Goal: Information Seeking & Learning: Check status

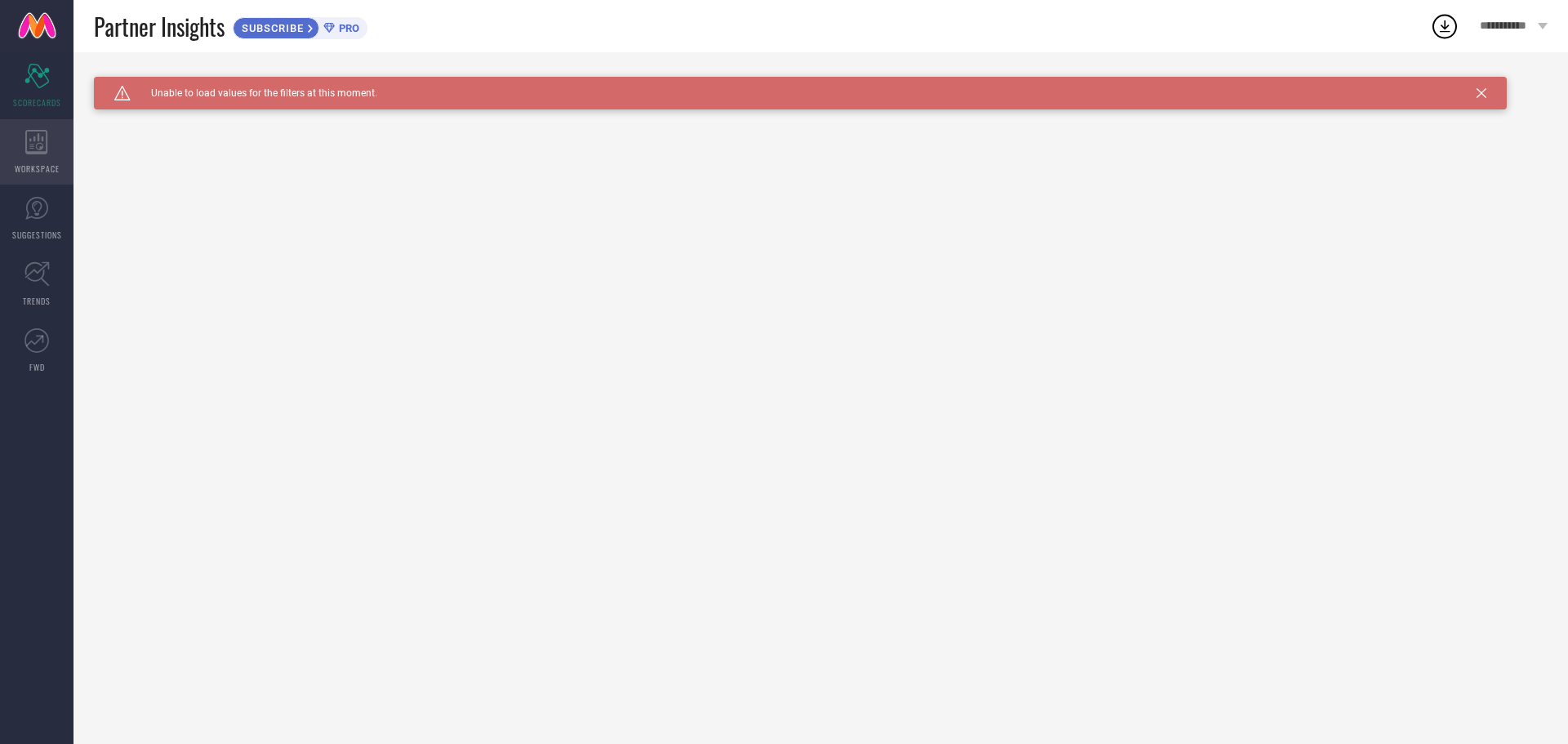
click at [39, 145] on icon at bounding box center [36, 142] width 23 height 24
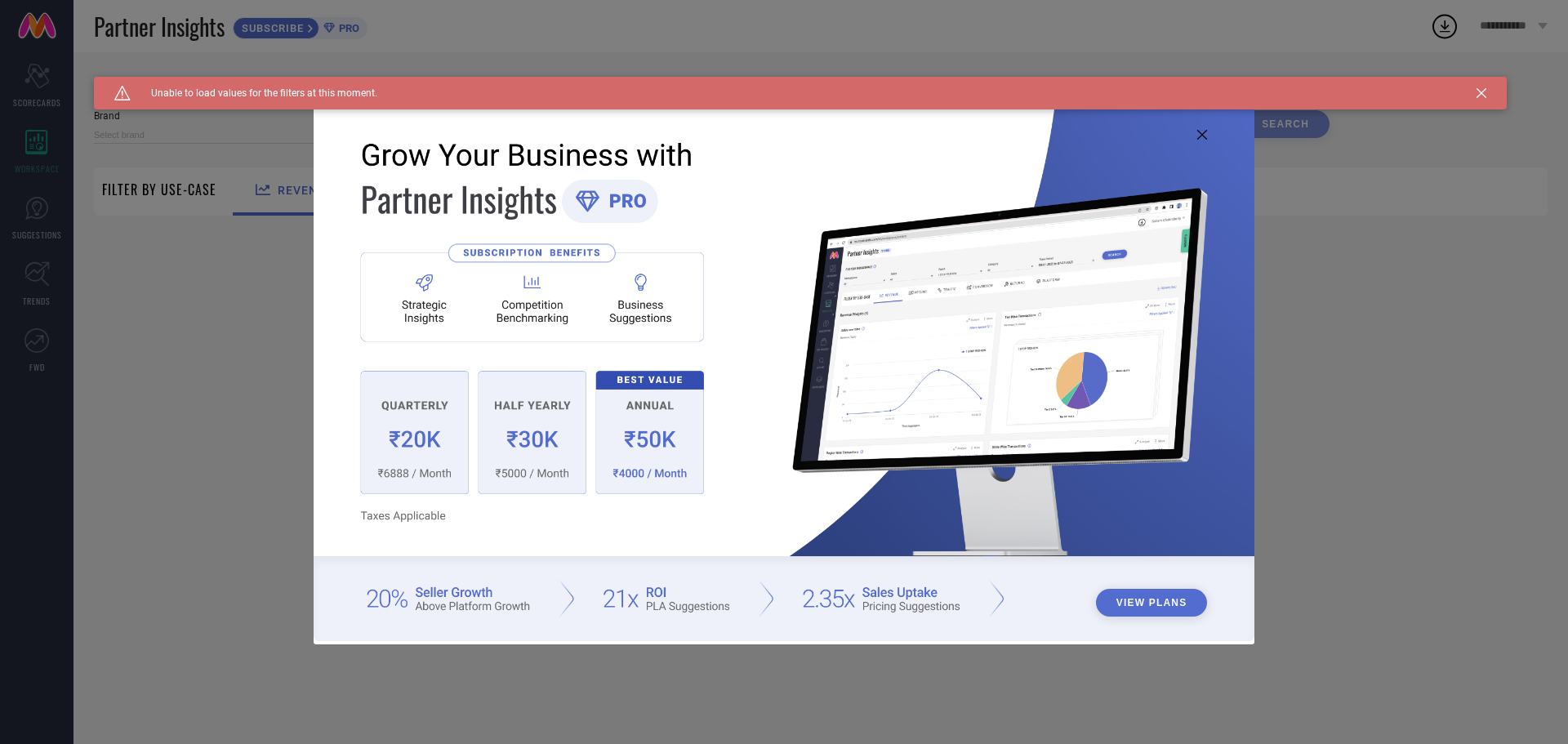
type input "1 STOP FASHION"
type input "All"
click at [1206, 131] on icon at bounding box center [1202, 134] width 10 height 10
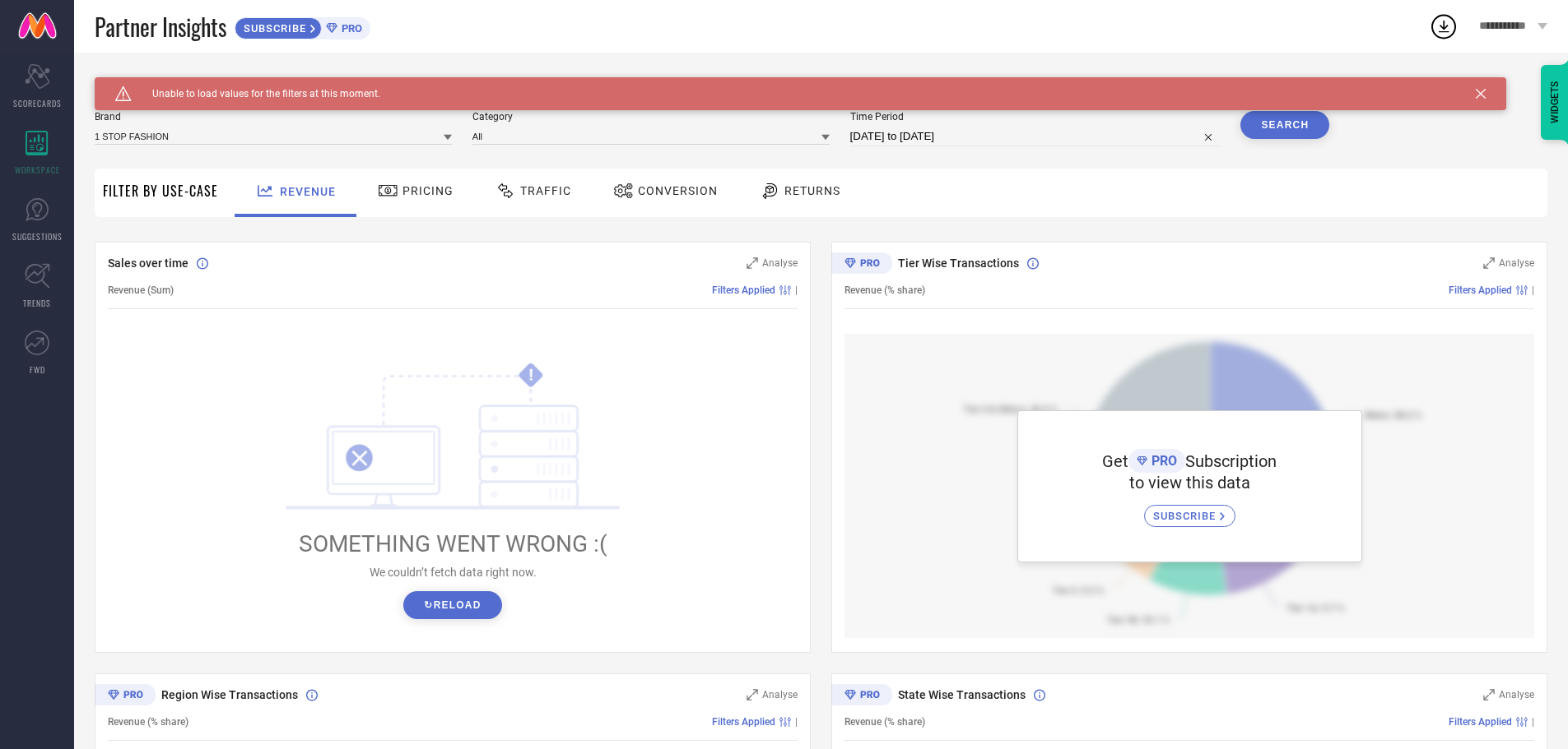
click at [1479, 93] on icon at bounding box center [1480, 93] width 10 height 10
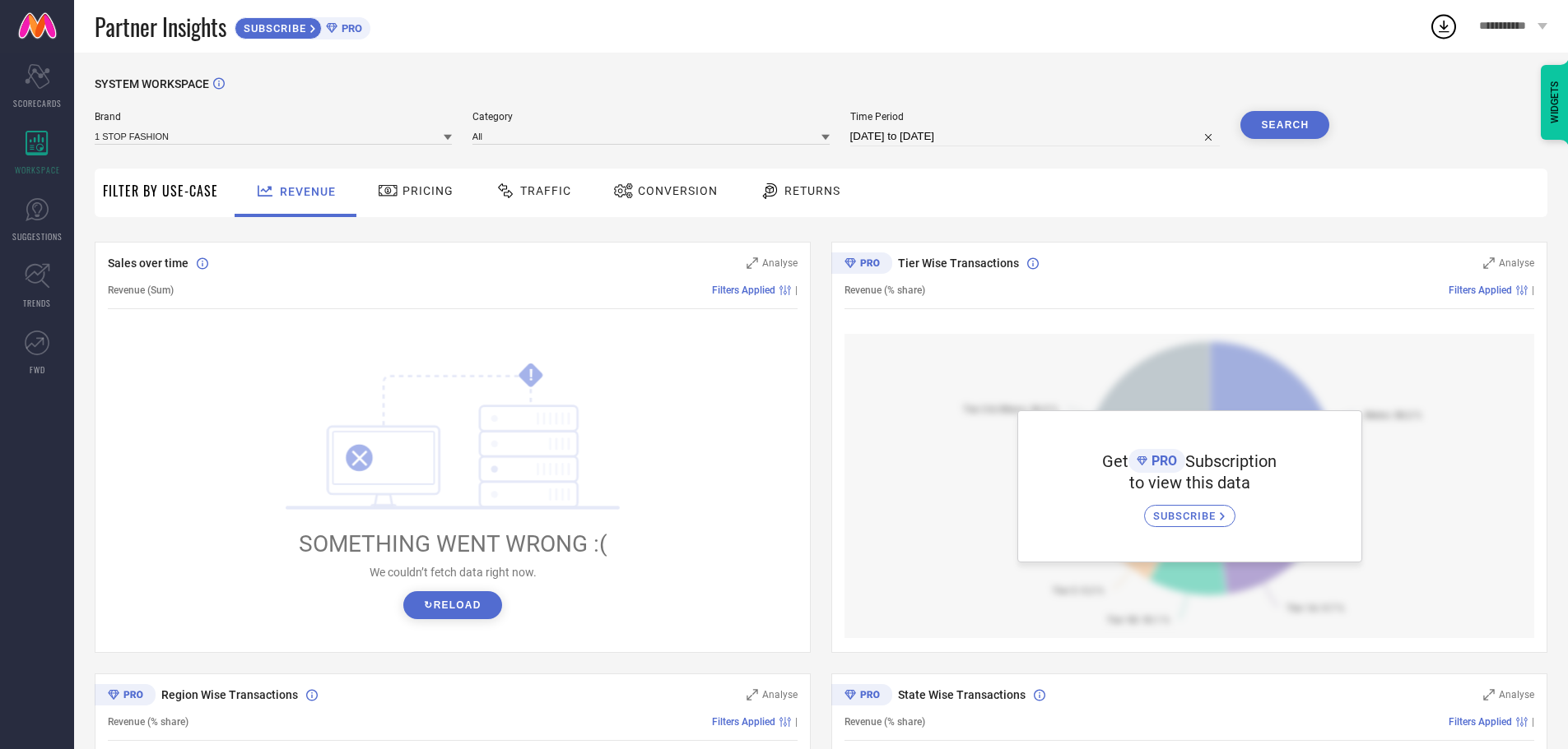
drag, startPoint x: 385, startPoint y: 190, endPoint x: 393, endPoint y: 188, distance: 8.2
click at [385, 188] on icon at bounding box center [387, 190] width 18 height 11
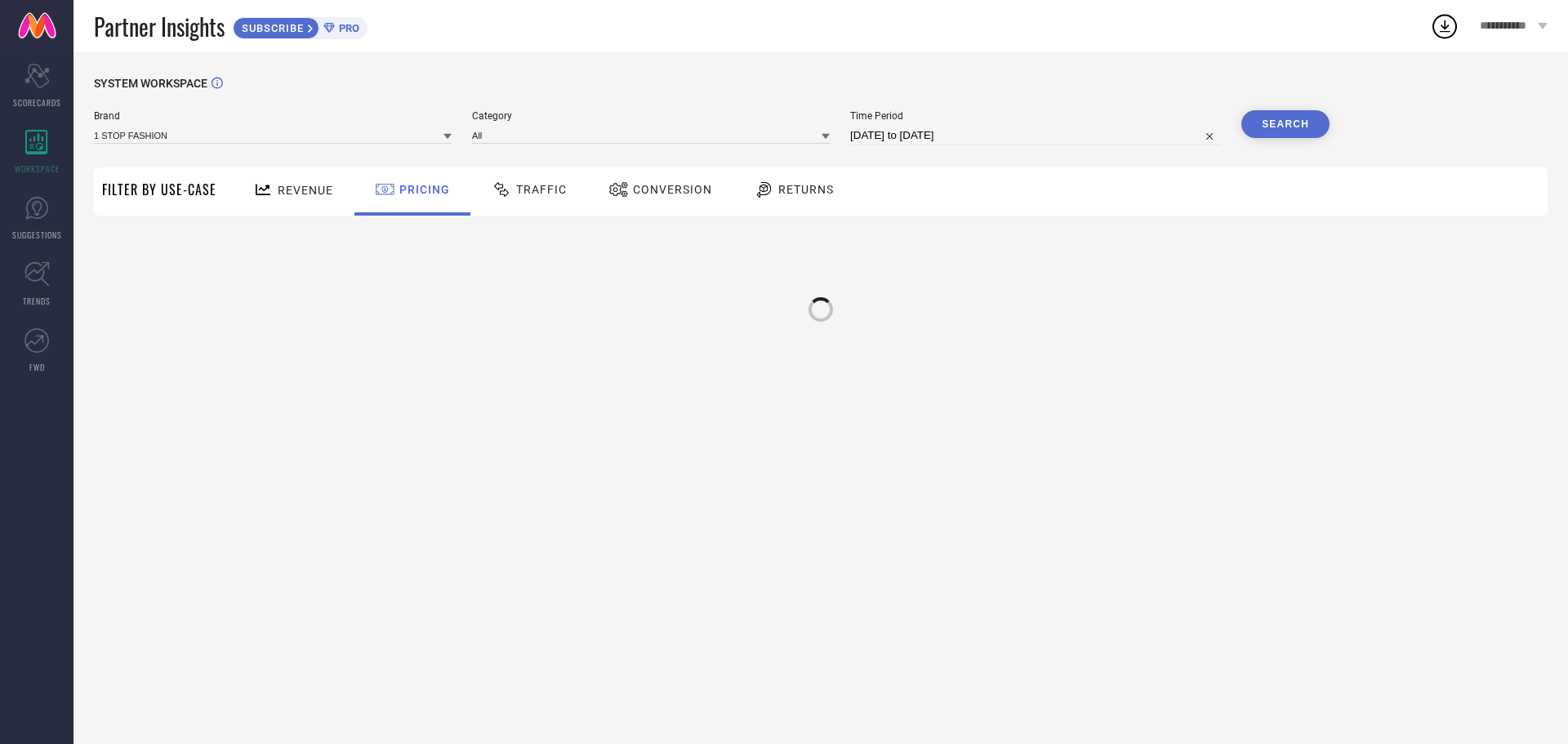
click at [540, 187] on span "Traffic" at bounding box center [541, 190] width 51 height 13
click at [711, 193] on div "Conversion" at bounding box center [660, 190] width 112 height 28
click at [788, 195] on span "Returns" at bounding box center [806, 190] width 56 height 13
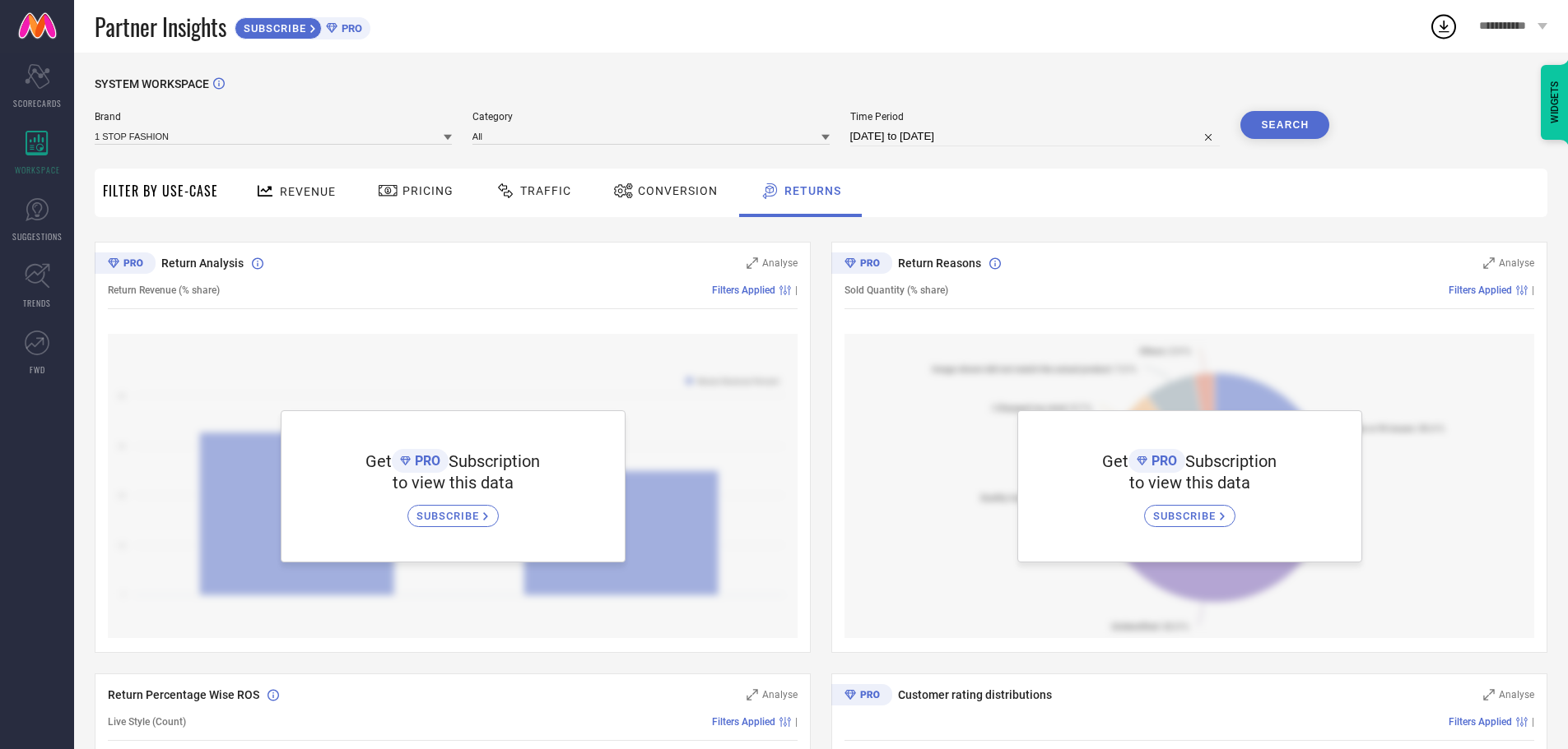
click at [605, 194] on div "Conversion" at bounding box center [665, 193] width 146 height 49
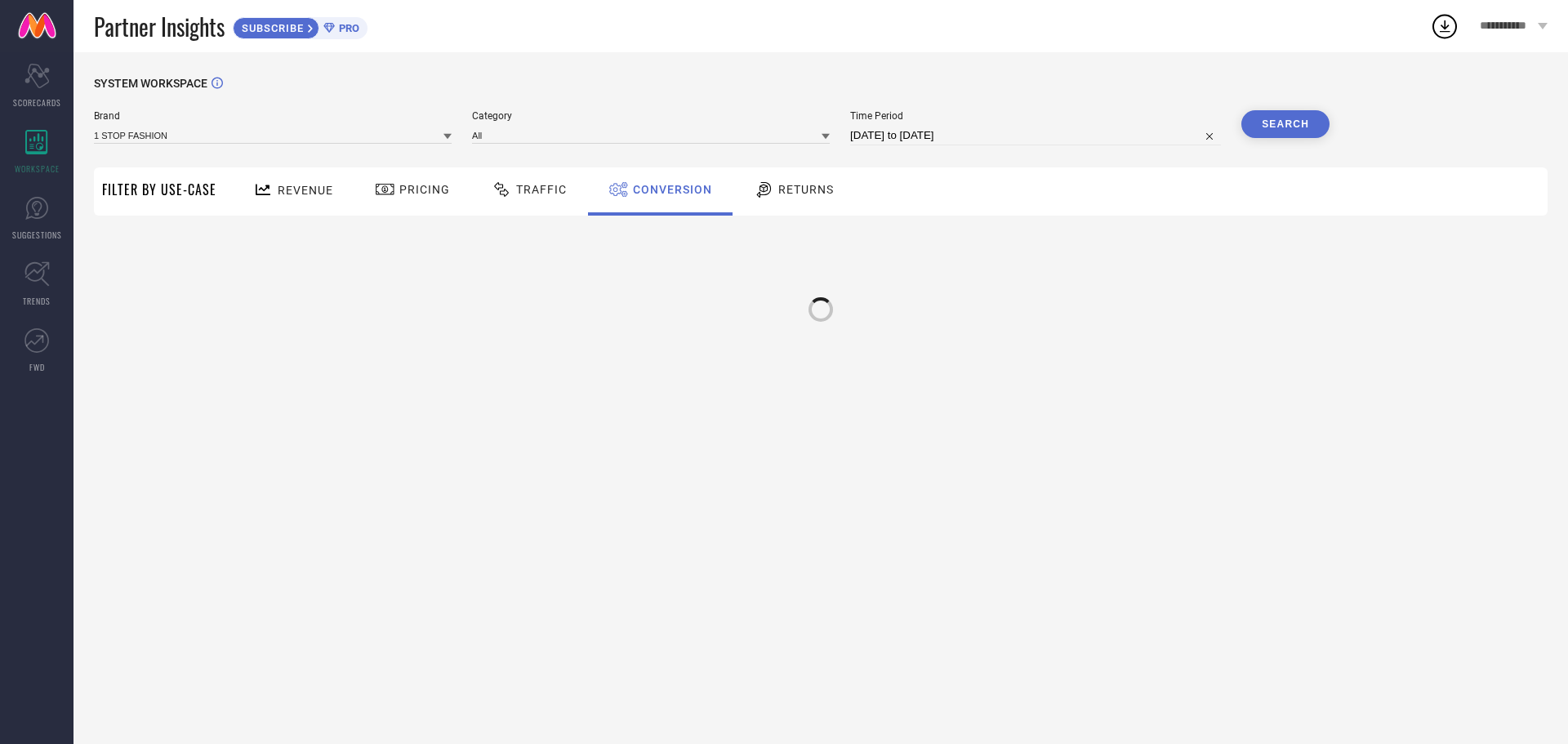
click at [487, 190] on div "Traffic" at bounding box center [529, 190] width 83 height 28
click at [395, 190] on div at bounding box center [387, 189] width 24 height 19
click at [294, 192] on span "Revenue" at bounding box center [306, 190] width 56 height 13
